Goal: Task Accomplishment & Management: Use online tool/utility

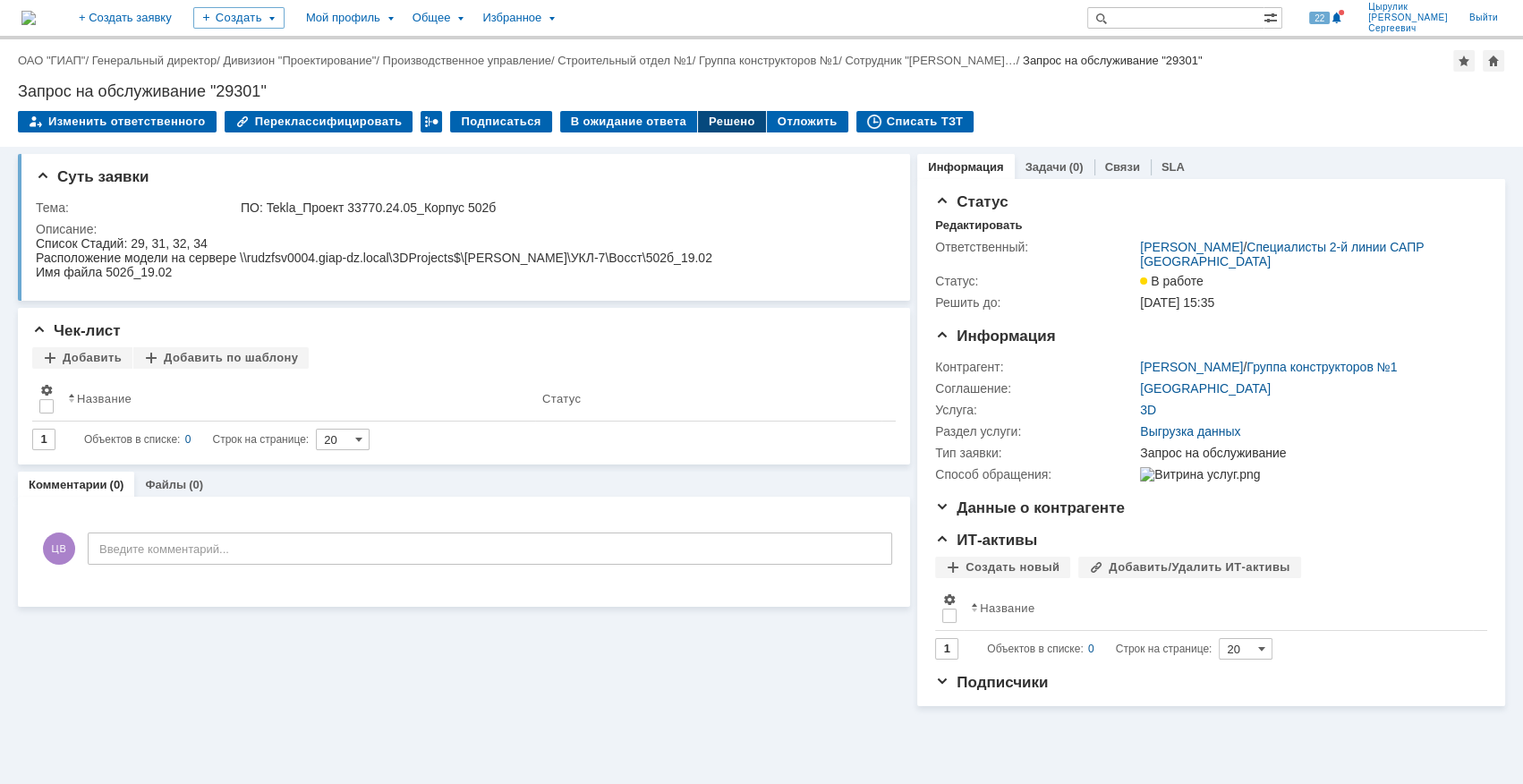
click at [720, 123] on div "Решено" at bounding box center [732, 121] width 68 height 22
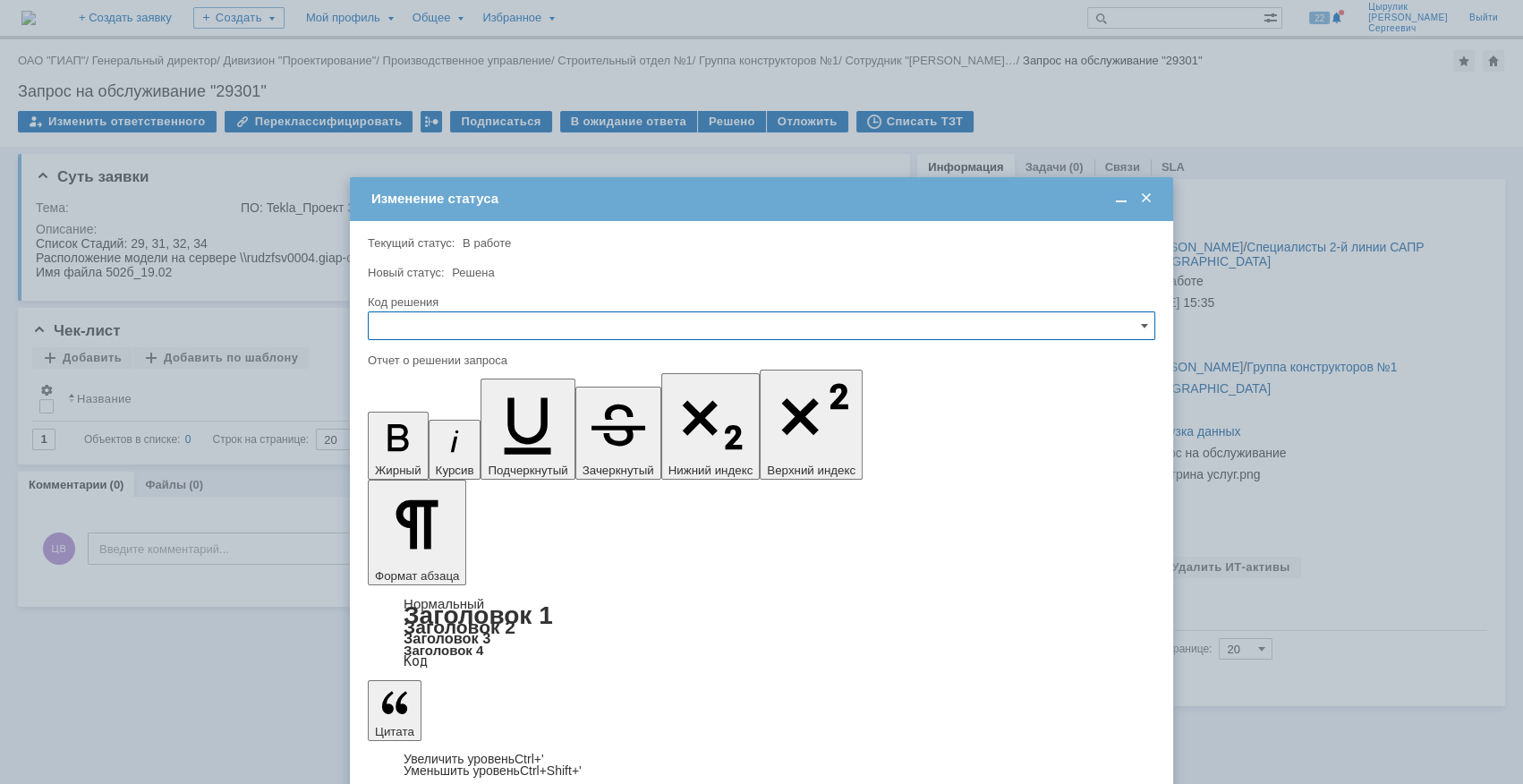
click at [691, 315] on input "text" at bounding box center [762, 325] width 788 height 28
click at [548, 438] on div "Решено" at bounding box center [762, 446] width 786 height 28
type input "Решено"
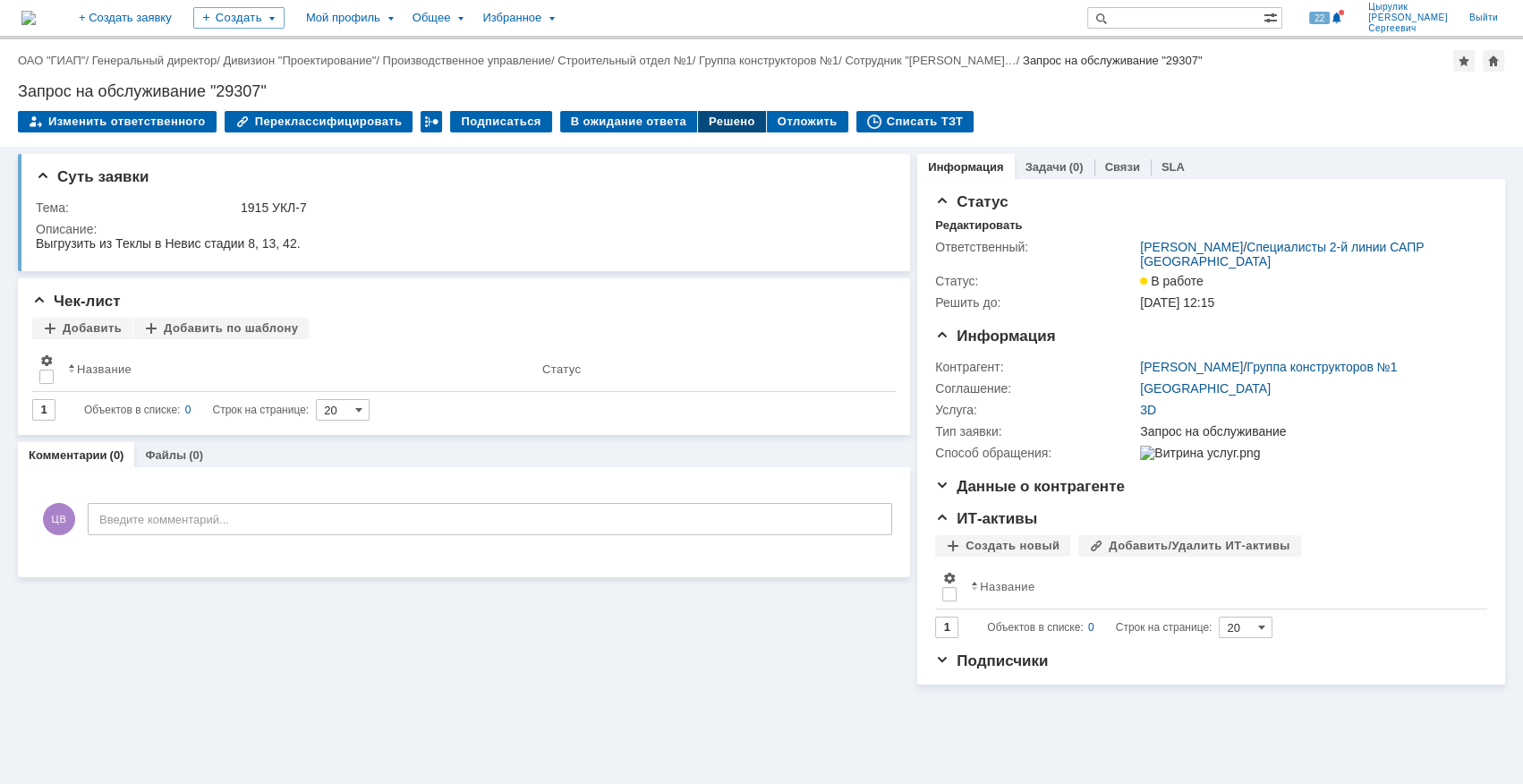
click at [707, 128] on div "Решено" at bounding box center [732, 121] width 68 height 22
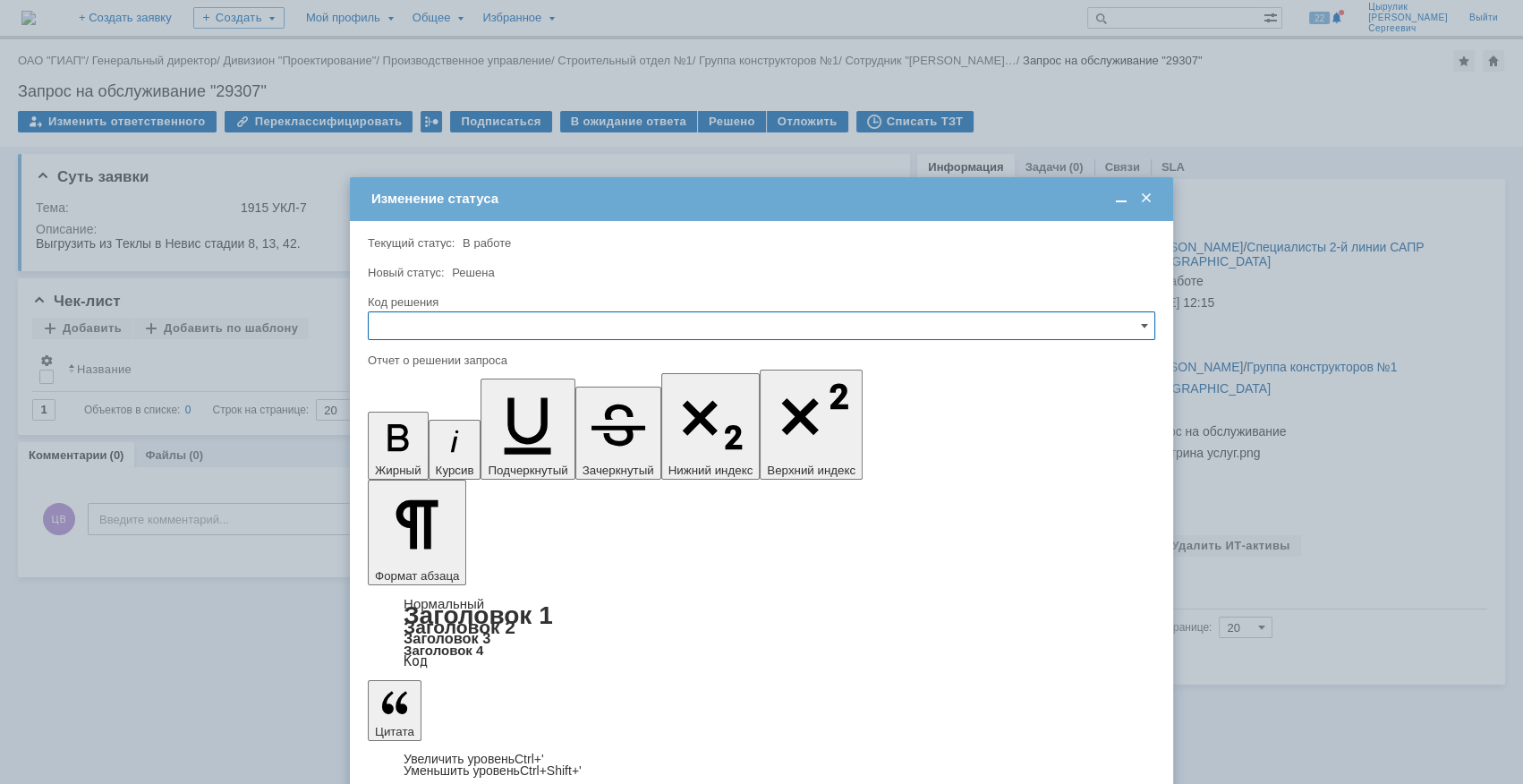
click at [545, 332] on input "text" at bounding box center [762, 325] width 788 height 28
click at [519, 441] on span "Решено" at bounding box center [762, 446] width 764 height 14
type input "Решено"
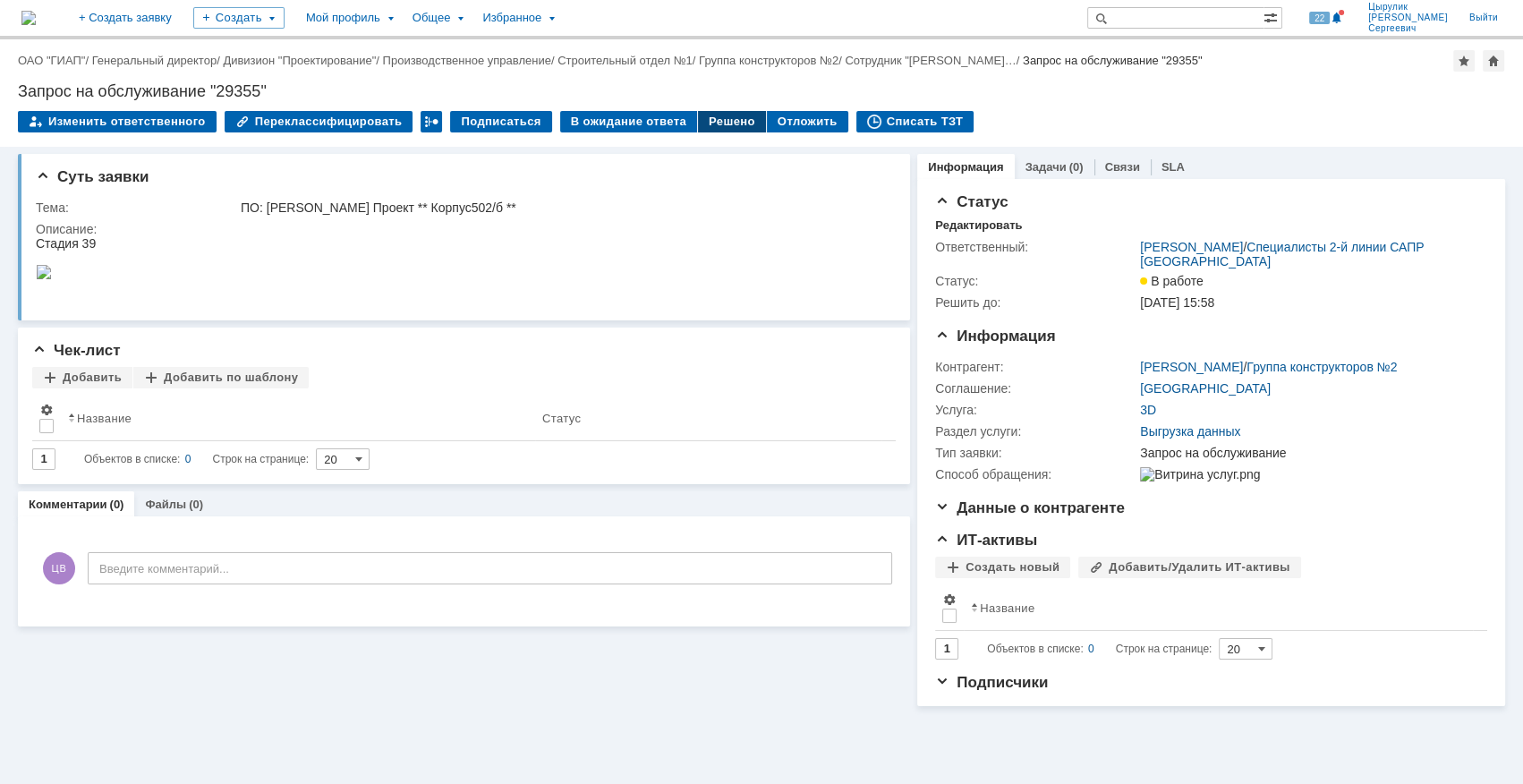
click at [708, 121] on div "Решено" at bounding box center [732, 121] width 68 height 22
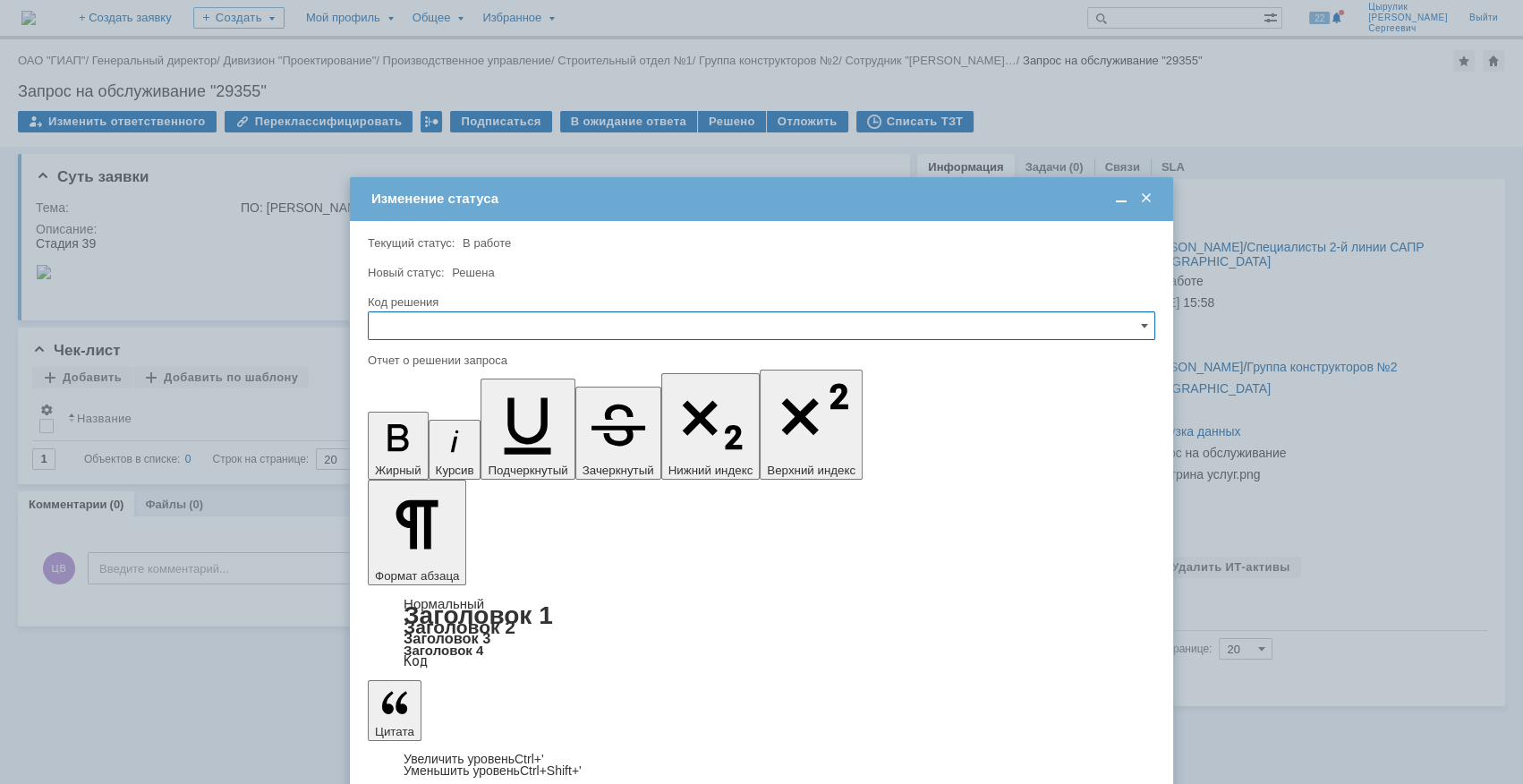
click at [701, 322] on input "text" at bounding box center [762, 325] width 788 height 28
click at [593, 440] on span "Решено" at bounding box center [762, 446] width 764 height 14
type input "Решено"
